Goal: Transaction & Acquisition: Purchase product/service

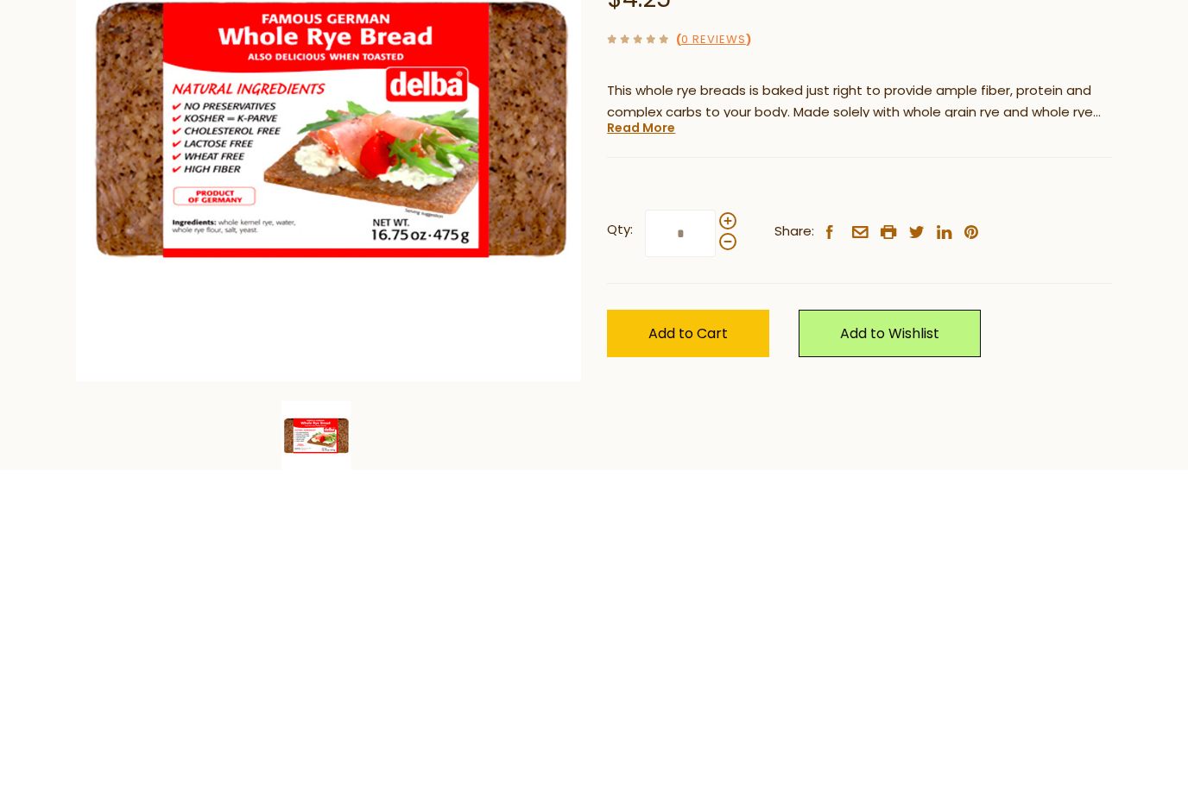
scroll to position [43, 0]
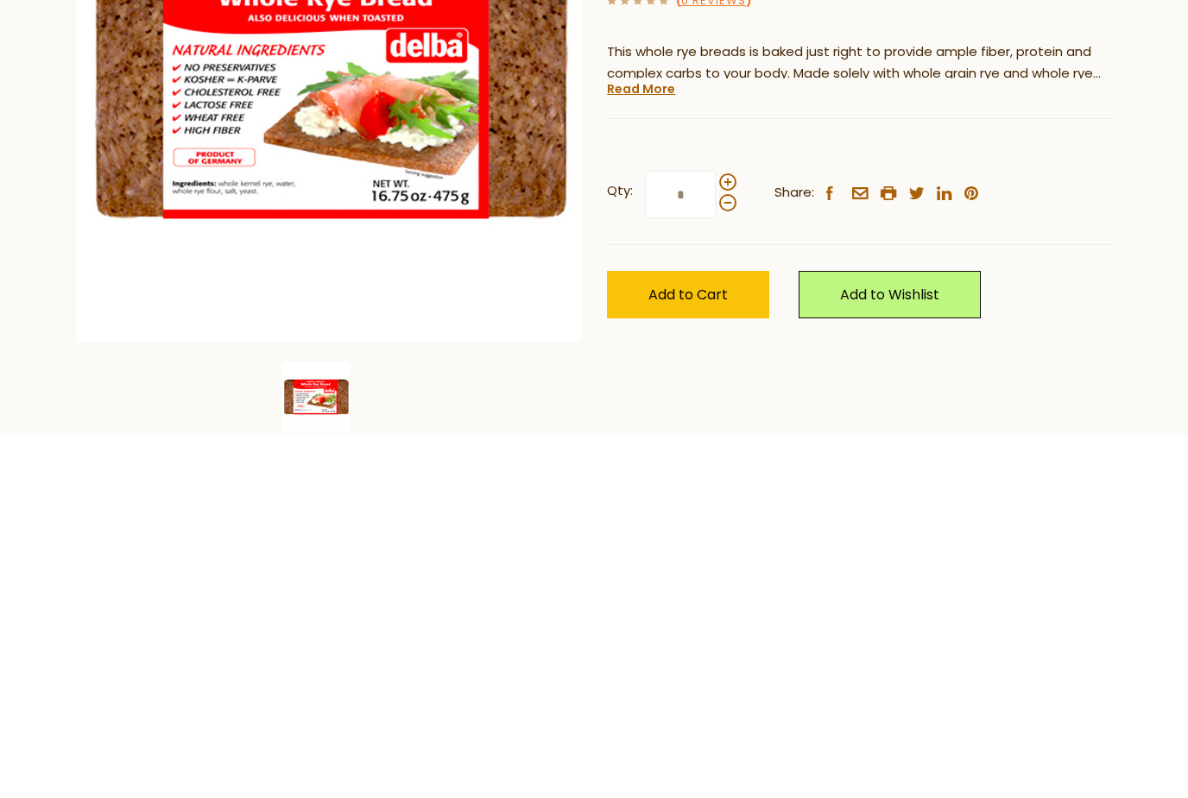
click at [725, 537] on span at bounding box center [727, 545] width 17 height 17
click at [715, 534] on input "*" at bounding box center [680, 557] width 71 height 47
type input "*"
click at [671, 648] on span "Add to Cart" at bounding box center [687, 658] width 79 height 20
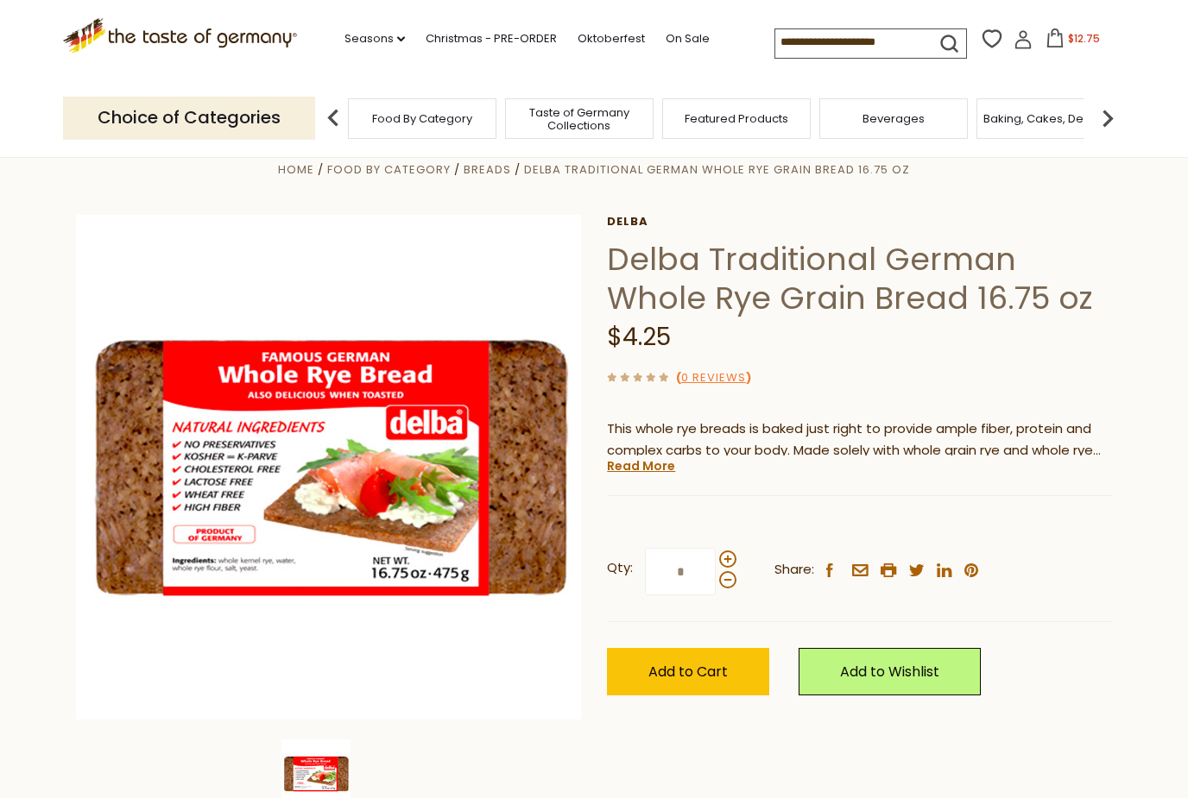
scroll to position [0, 0]
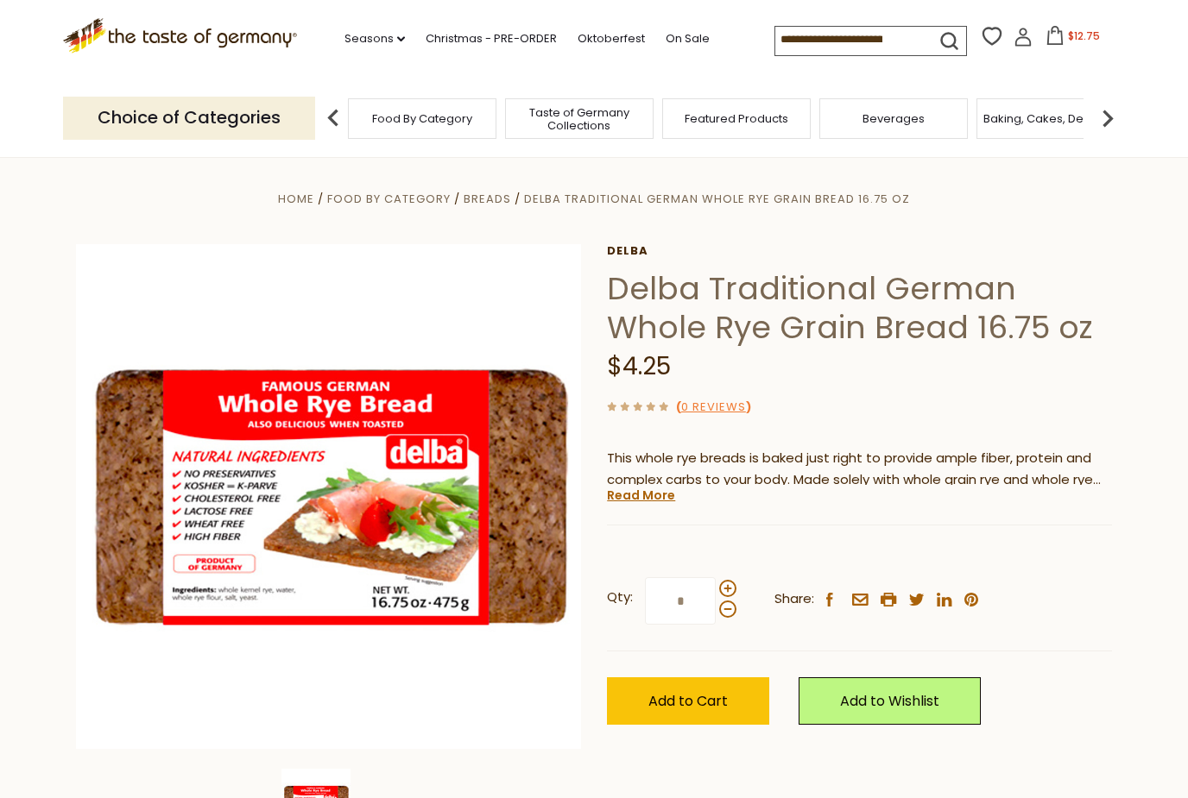
click at [344, 44] on link "Seasons dropdown_arrow" at bounding box center [374, 38] width 60 height 19
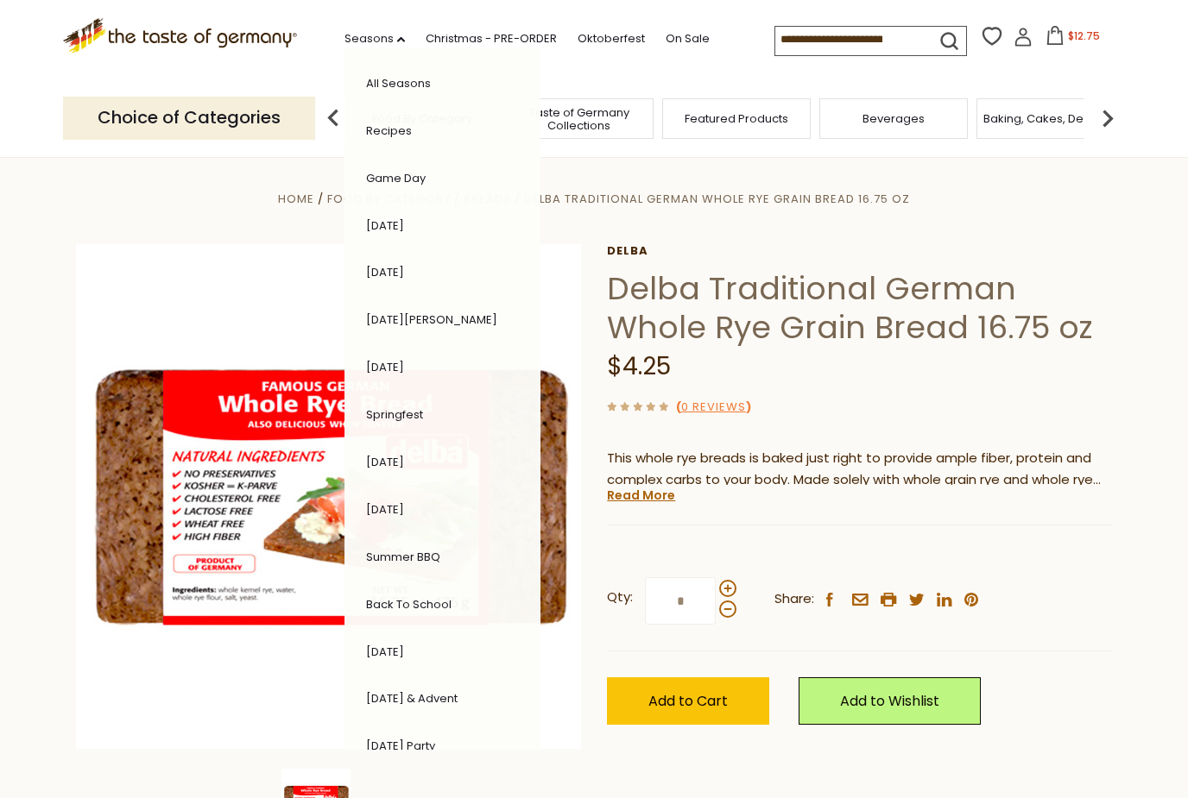
click at [445, 40] on link "Christmas - PRE-ORDER" at bounding box center [490, 38] width 131 height 19
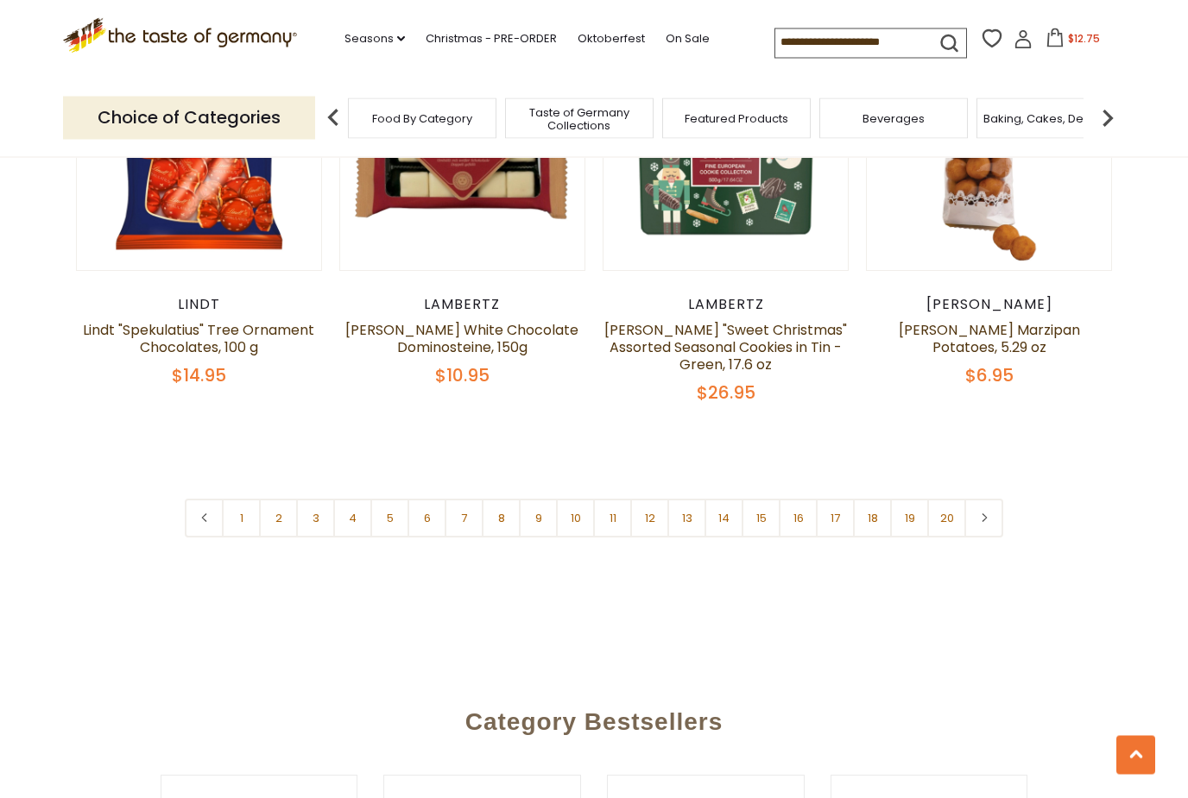
scroll to position [4060, 0]
click at [274, 499] on link "2" at bounding box center [278, 518] width 39 height 39
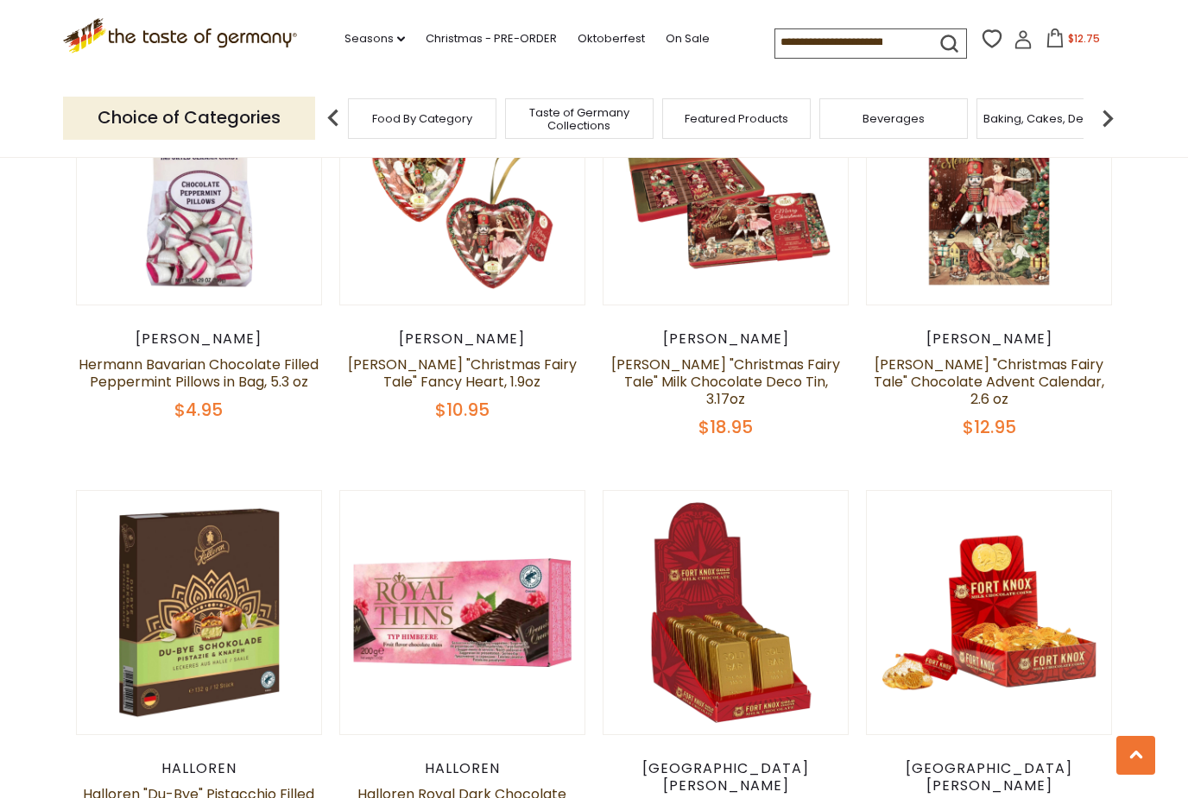
scroll to position [561, 0]
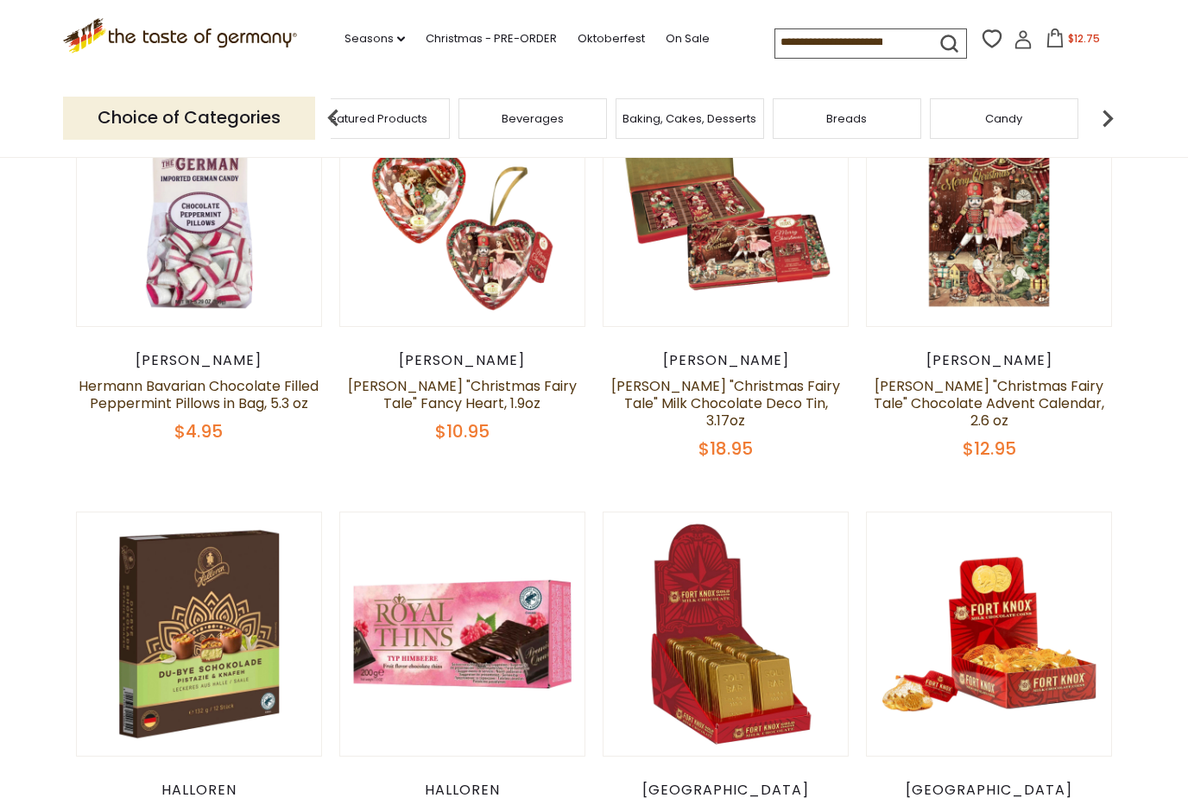
click at [287, 122] on span "Taste of Germany Collections" at bounding box center [218, 119] width 138 height 26
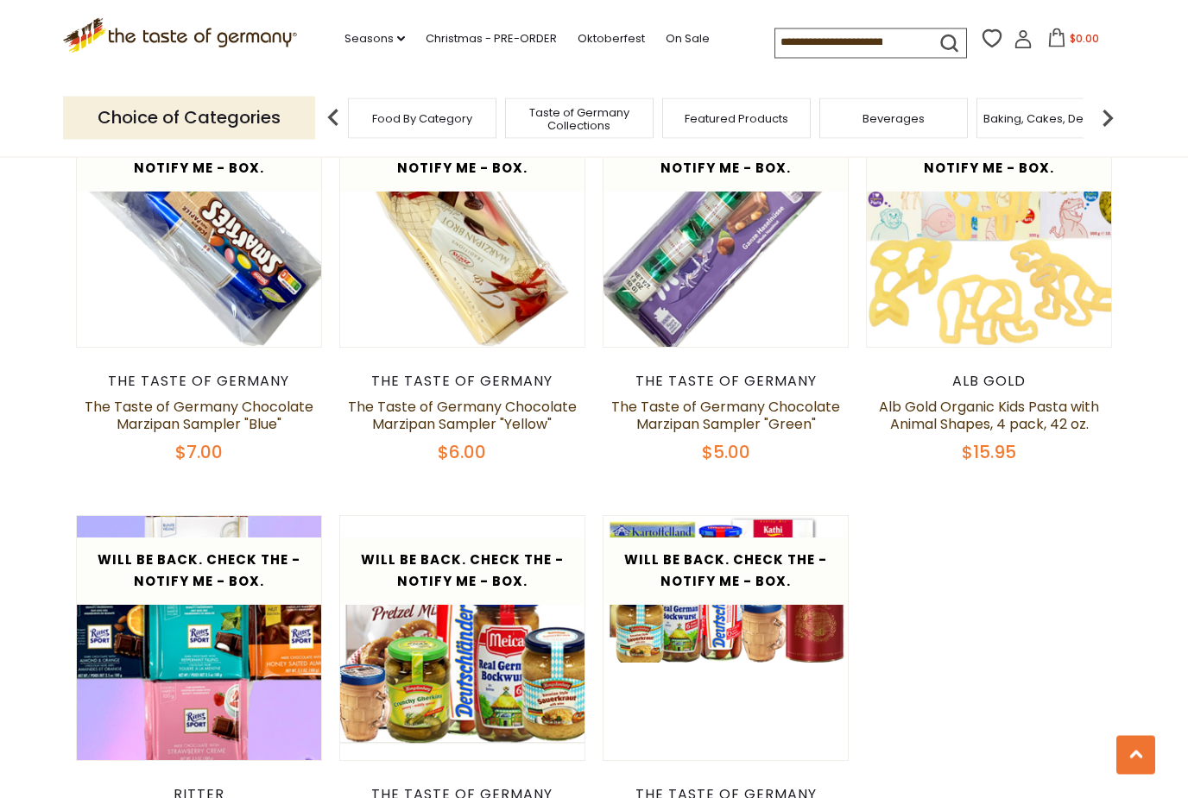
scroll to position [3239, 0]
click at [577, 38] on link "Oktoberfest" at bounding box center [610, 38] width 67 height 19
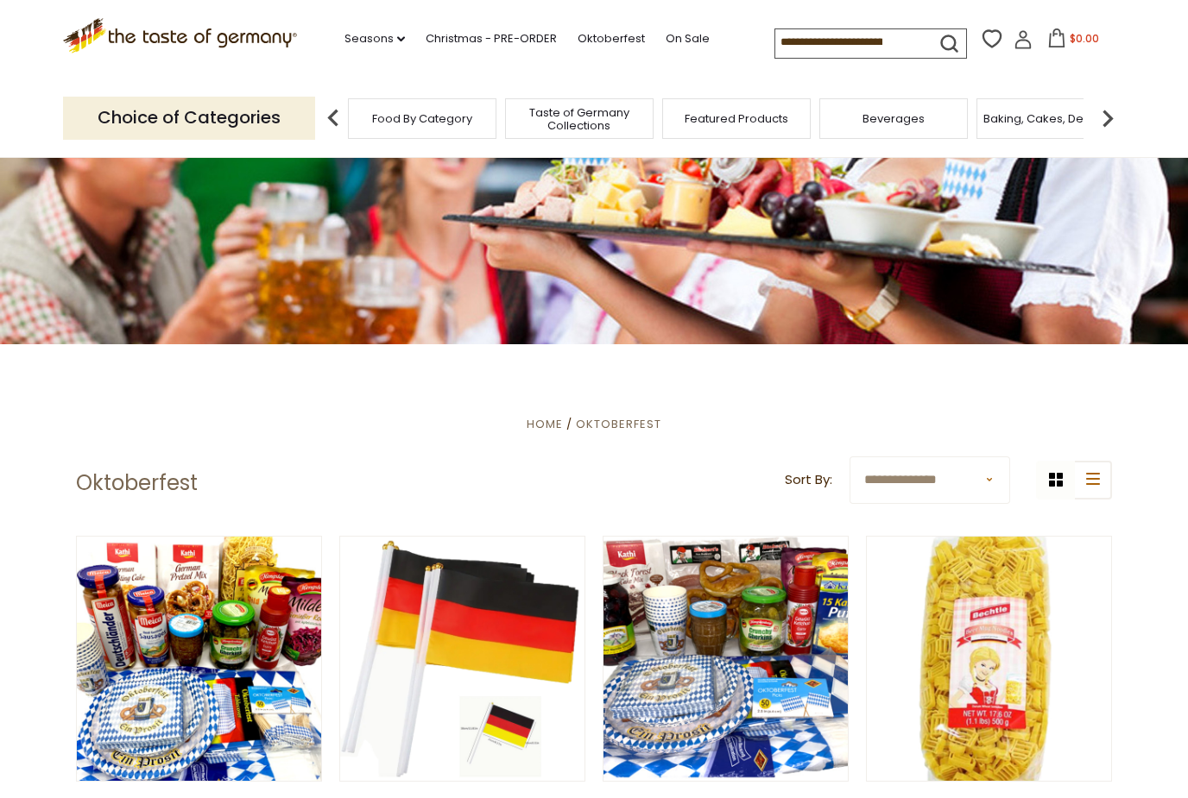
scroll to position [123, 0]
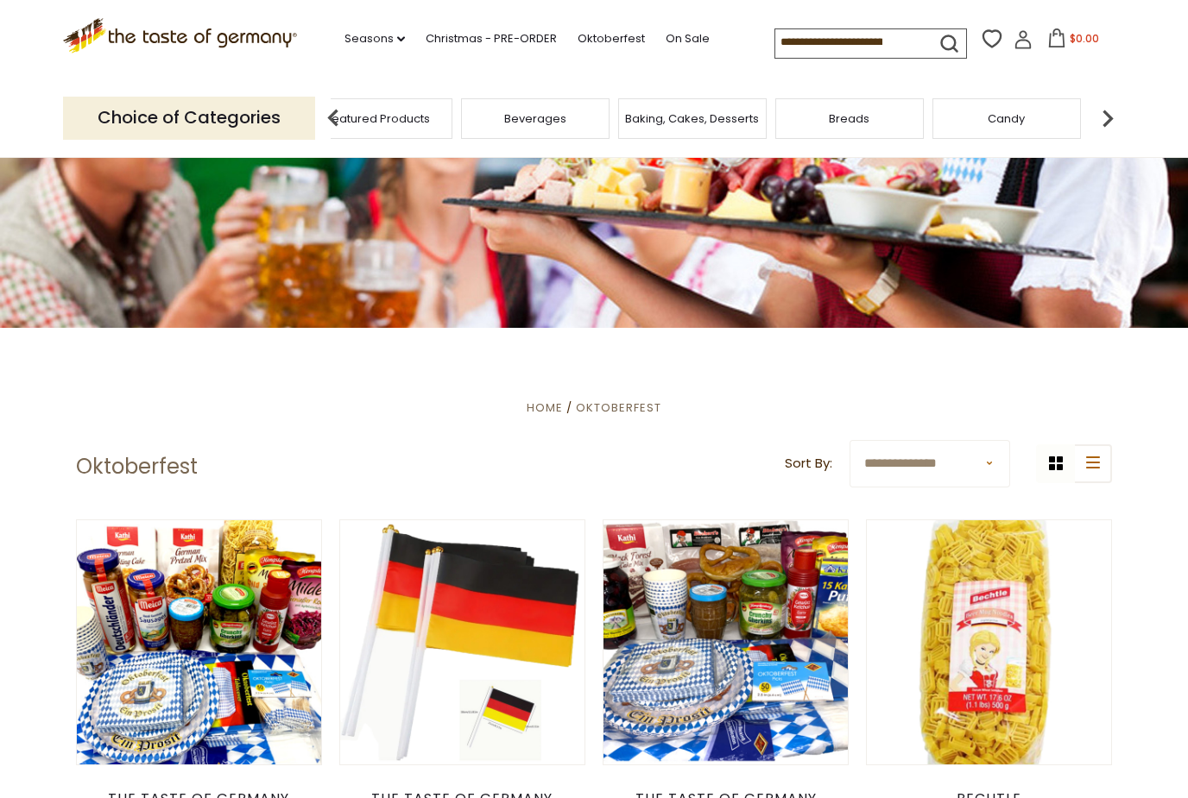
click at [290, 109] on span "Taste of Germany Collections" at bounding box center [221, 119] width 138 height 26
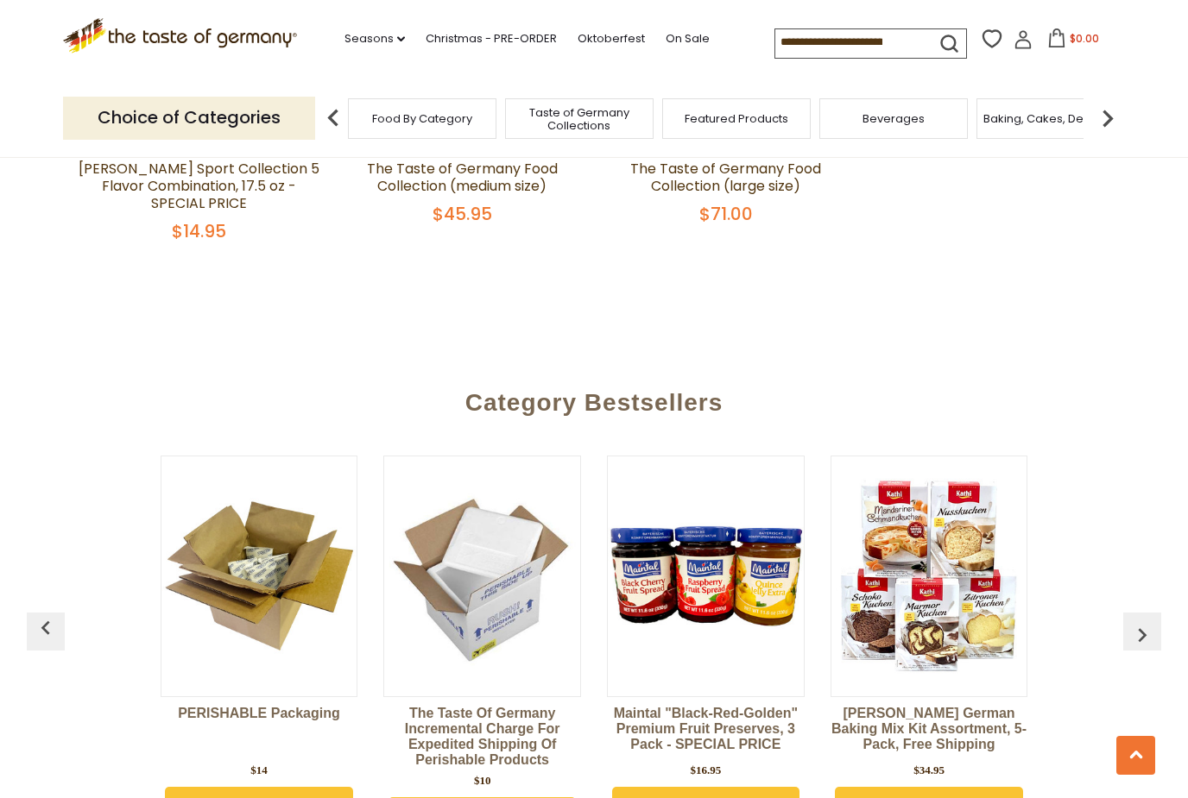
scroll to position [0, 71]
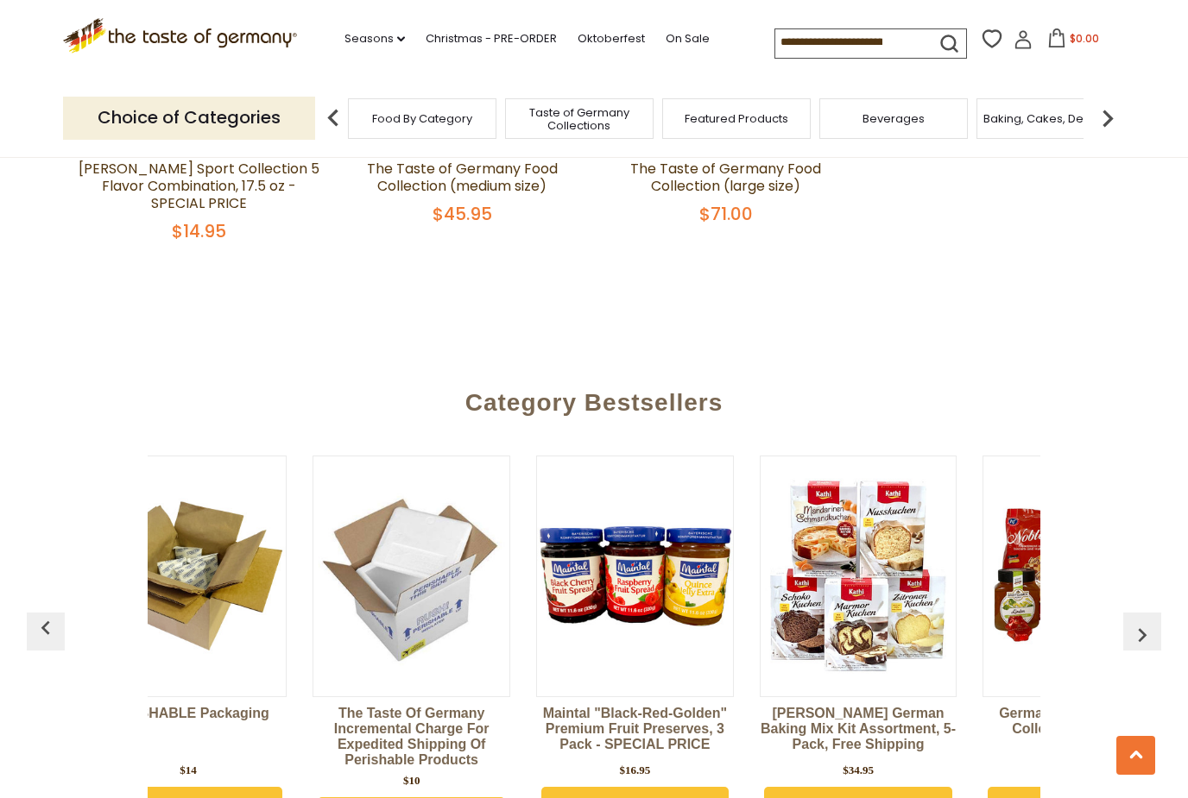
click at [344, 35] on link "Seasons dropdown_arrow" at bounding box center [374, 38] width 60 height 19
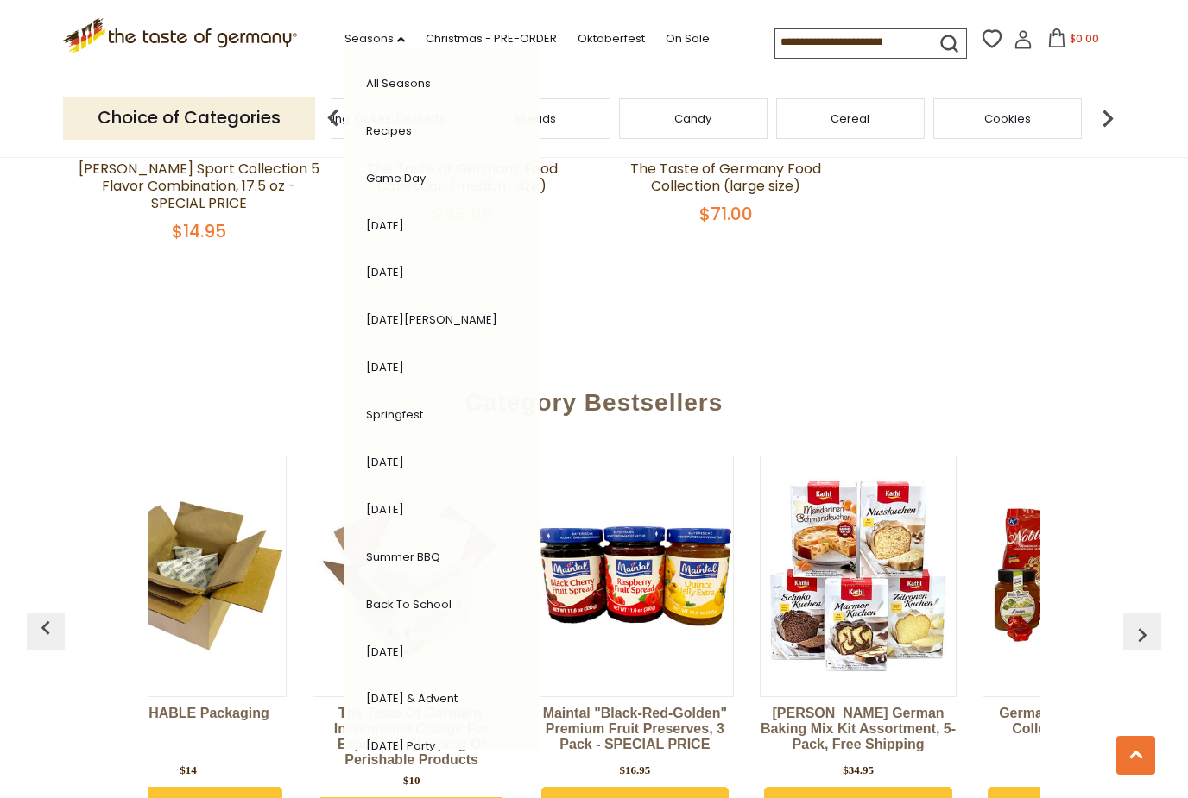
click at [445, 118] on span "Baking, Cakes, Desserts" at bounding box center [379, 118] width 134 height 13
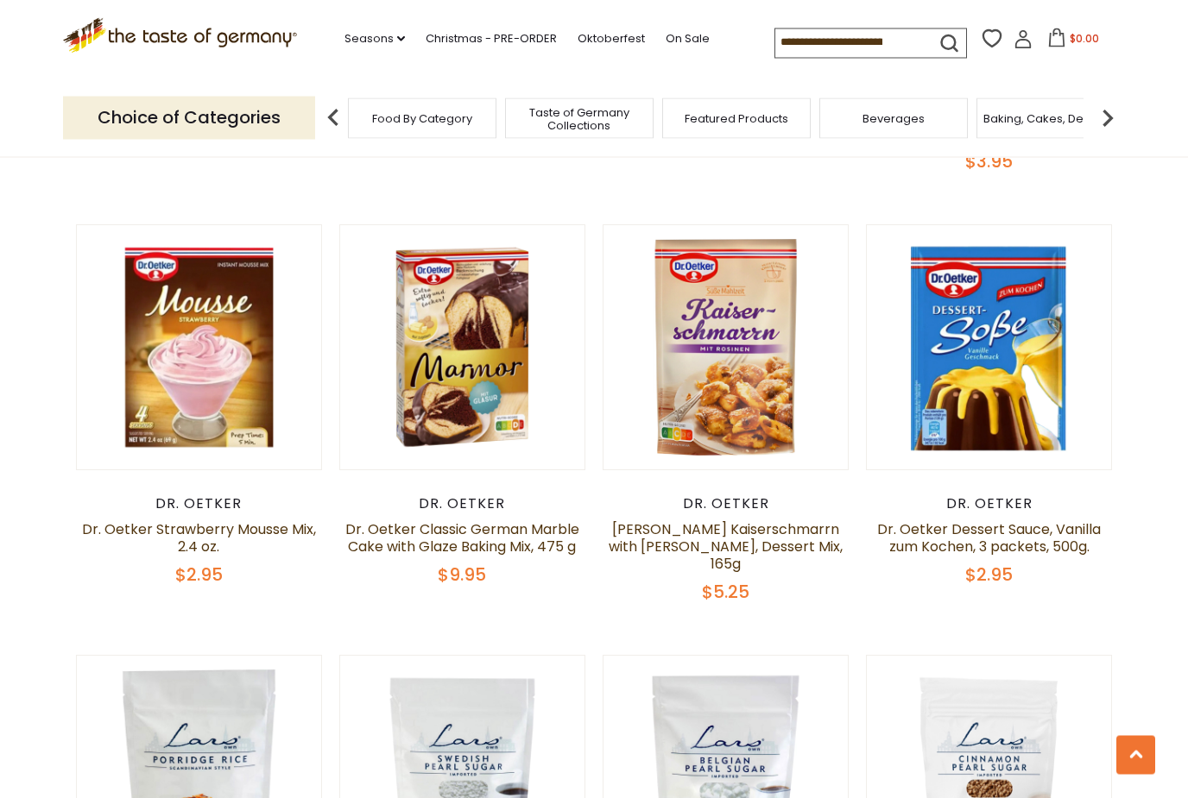
scroll to position [3273, 0]
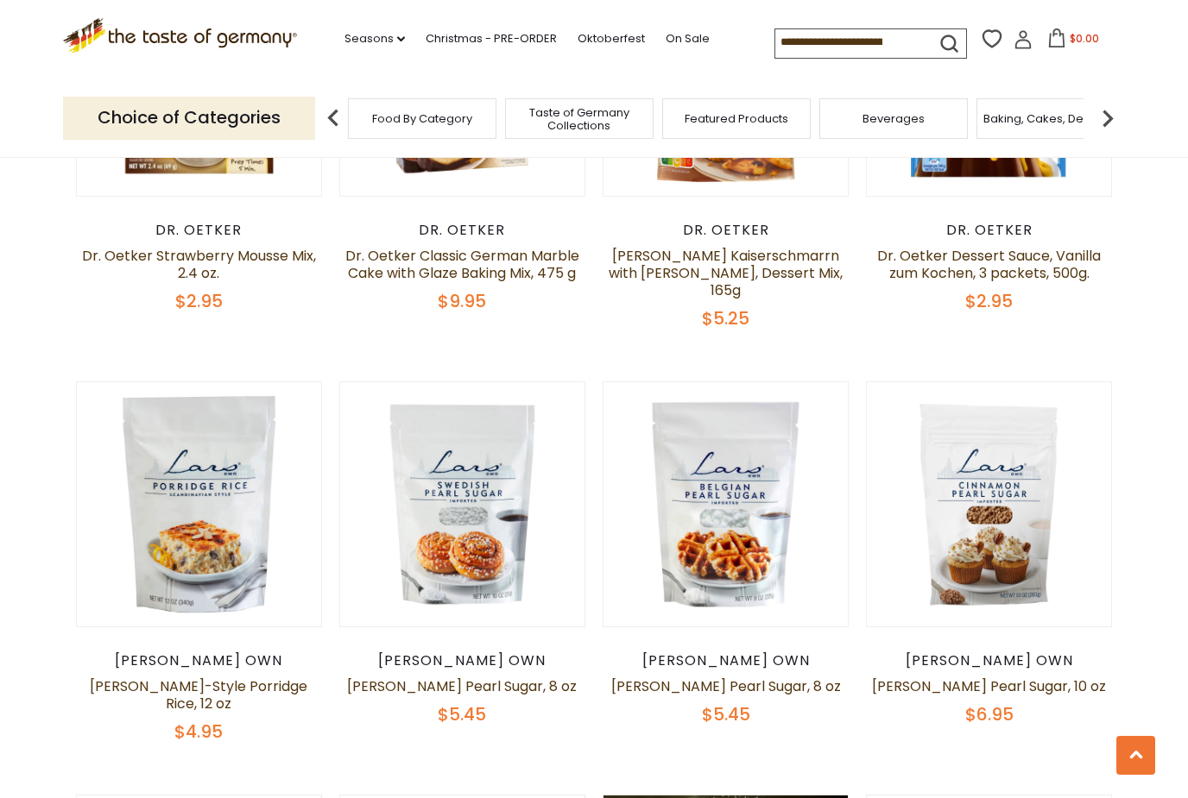
click at [782, 41] on input at bounding box center [848, 41] width 146 height 24
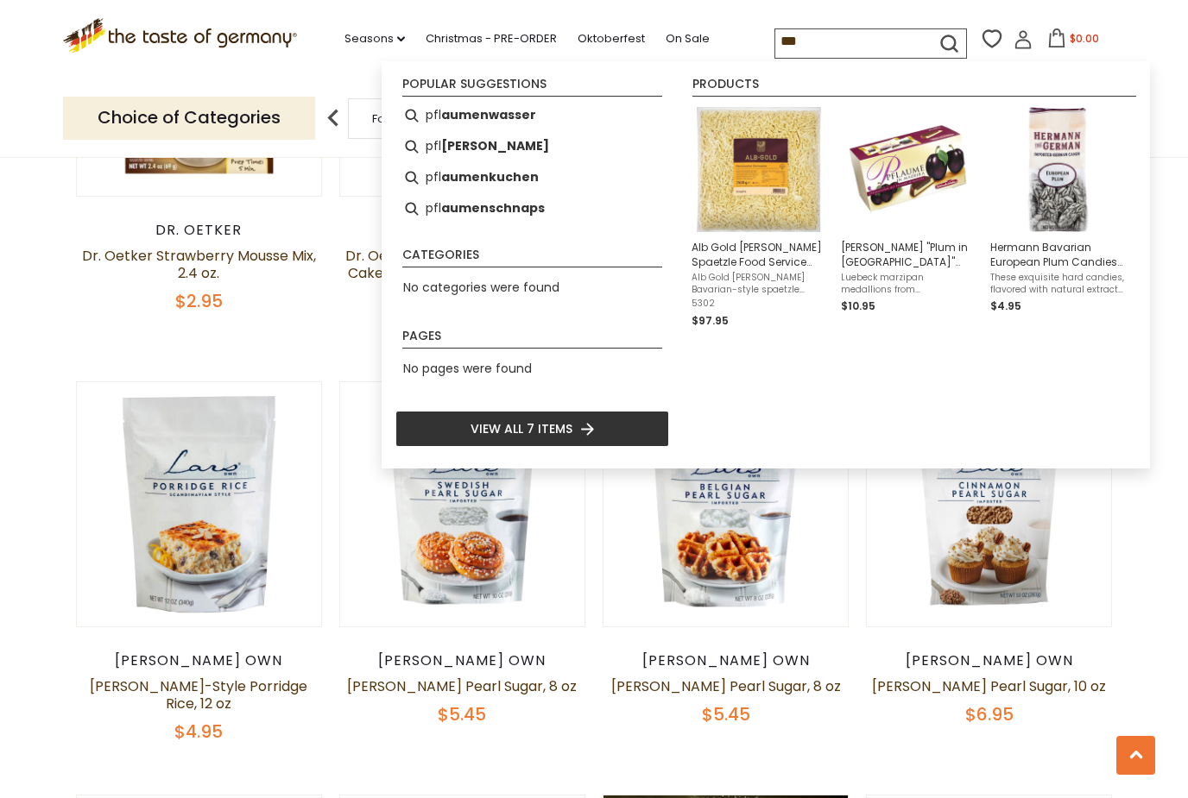
click at [455, 144] on b "[PERSON_NAME]" at bounding box center [495, 146] width 108 height 20
type input "********"
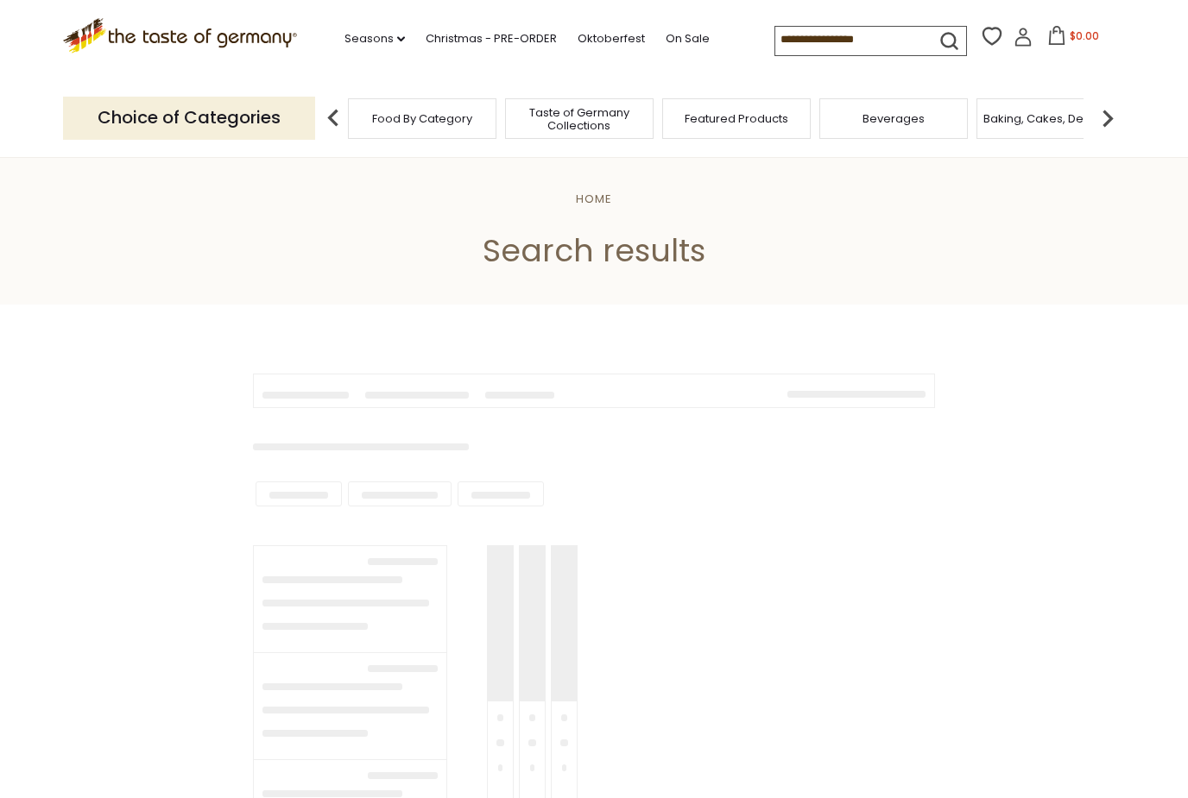
type input "********"
